Goal: Information Seeking & Learning: Find specific fact

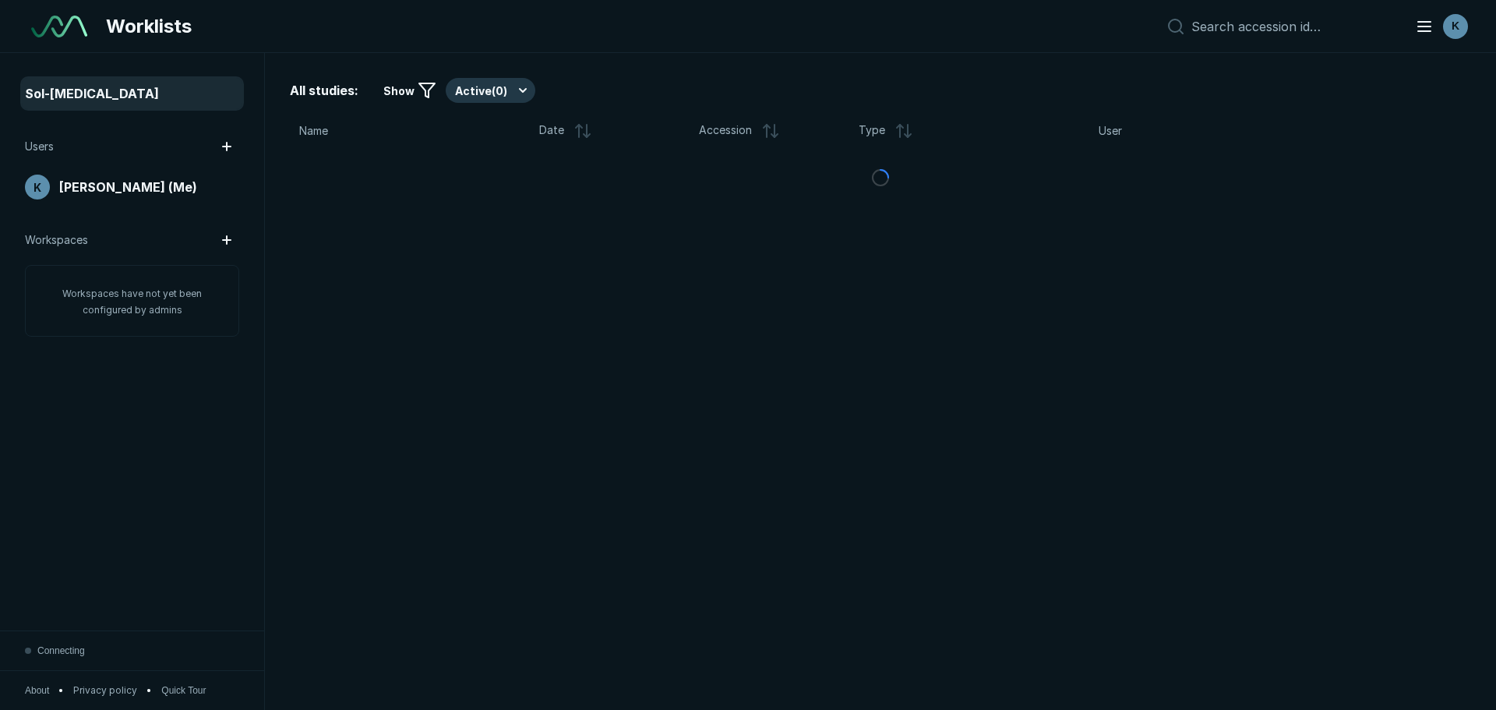
scroll to position [4674, 7291]
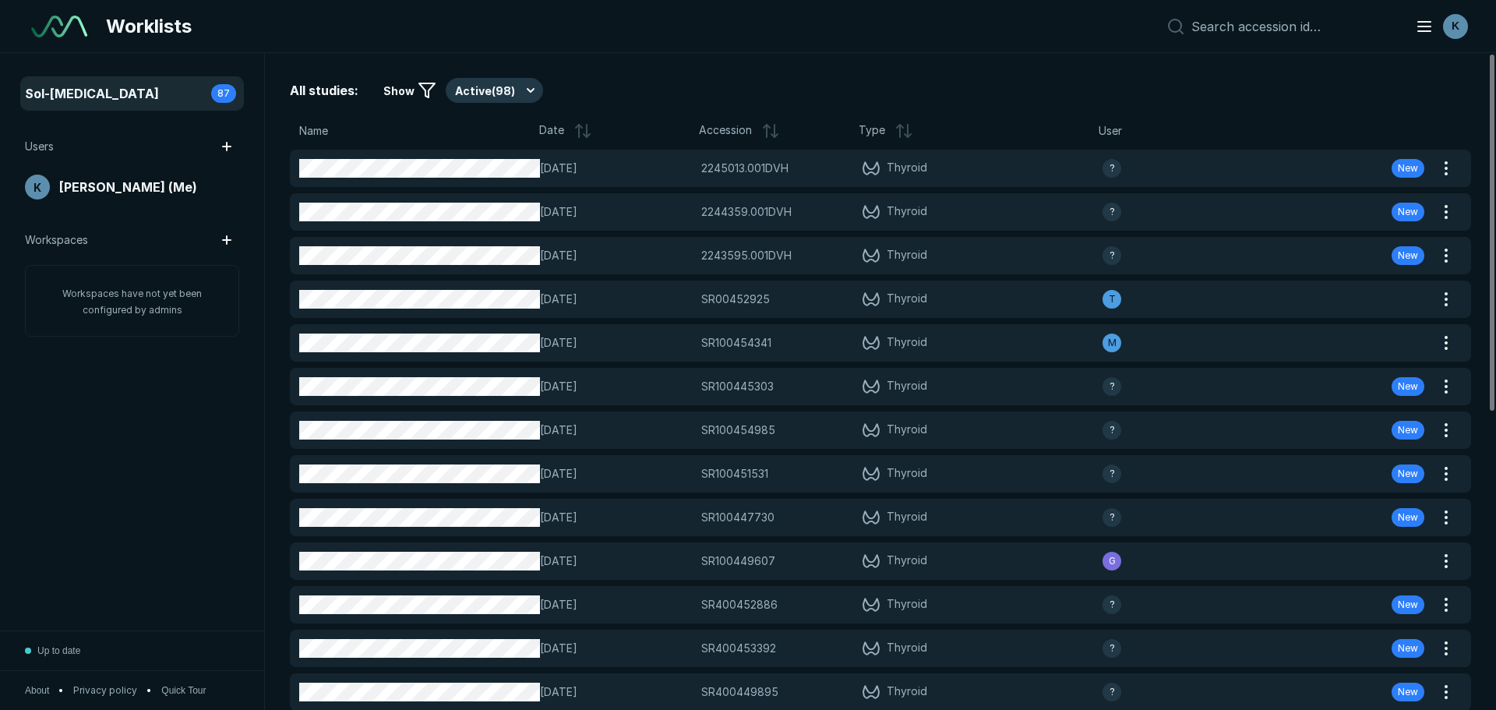
click at [1252, 37] on div "K" at bounding box center [1315, 26] width 312 height 31
click at [1256, 20] on input at bounding box center [1293, 27] width 205 height 16
click at [1248, 28] on input at bounding box center [1293, 27] width 205 height 16
paste input "SR100459325"
type input "SR100459325"
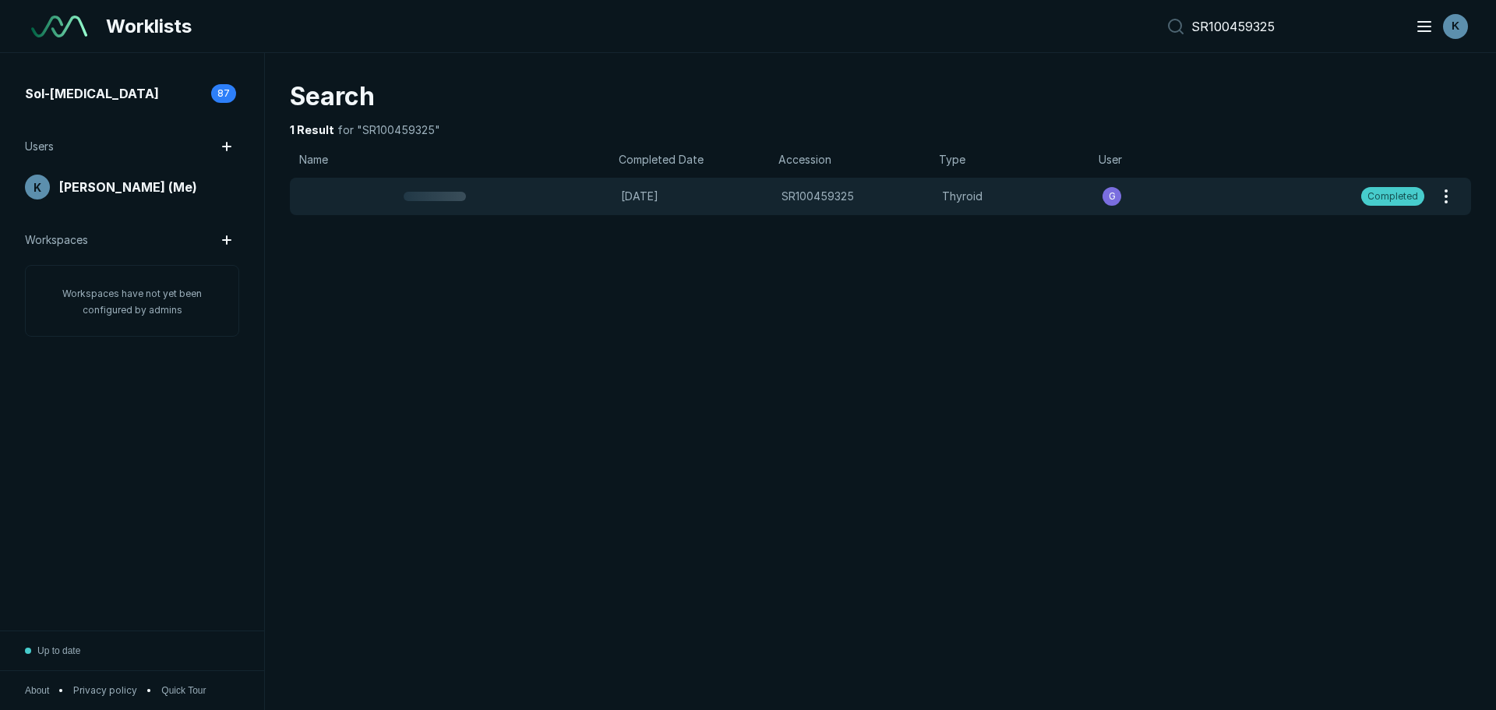
scroll to position [4674, 7291]
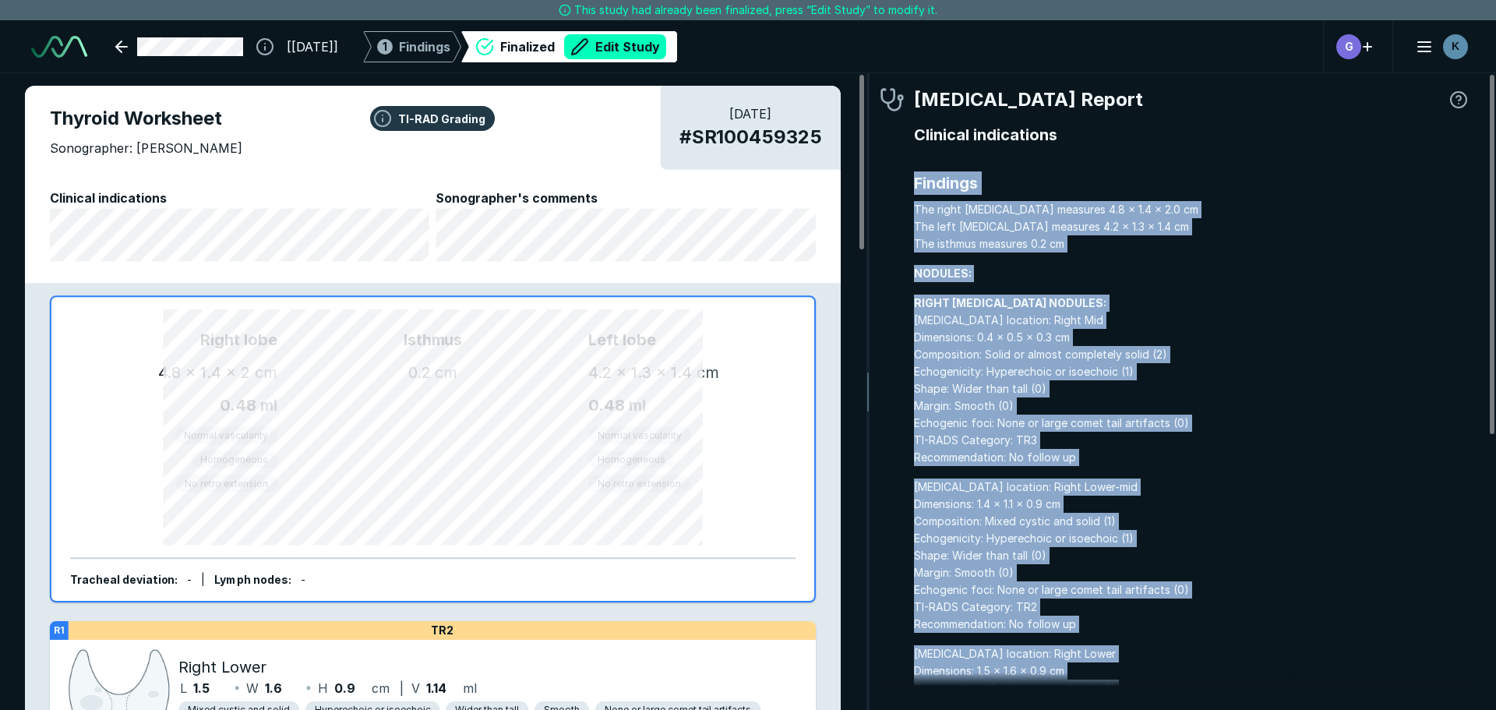
drag, startPoint x: 1175, startPoint y: 629, endPoint x: 915, endPoint y: 185, distance: 514.9
click at [915, 185] on div "[MEDICAL_DATA] Report Clinical indications Findings The right [MEDICAL_DATA] me…" at bounding box center [1174, 630] width 591 height 1089
copy div "Findings The right [MEDICAL_DATA] measures 4.8 x 1.4 x 2.0 cm The left [MEDICAL…"
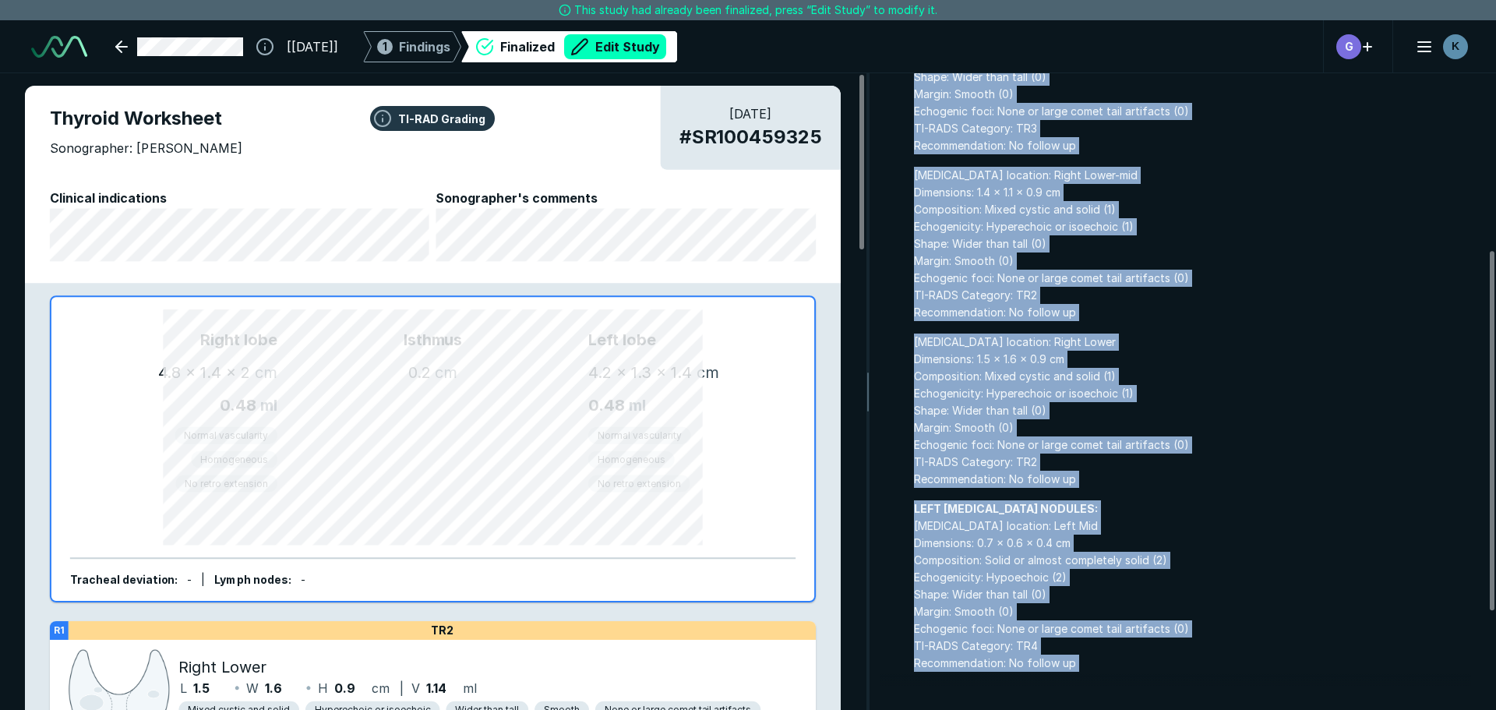
click at [1077, 543] on span "LEFT [MEDICAL_DATA] NODULES: [MEDICAL_DATA] location: Left Mid Dimensions: 0.7 …" at bounding box center [1192, 585] width 557 height 171
